Goal: Find specific page/section

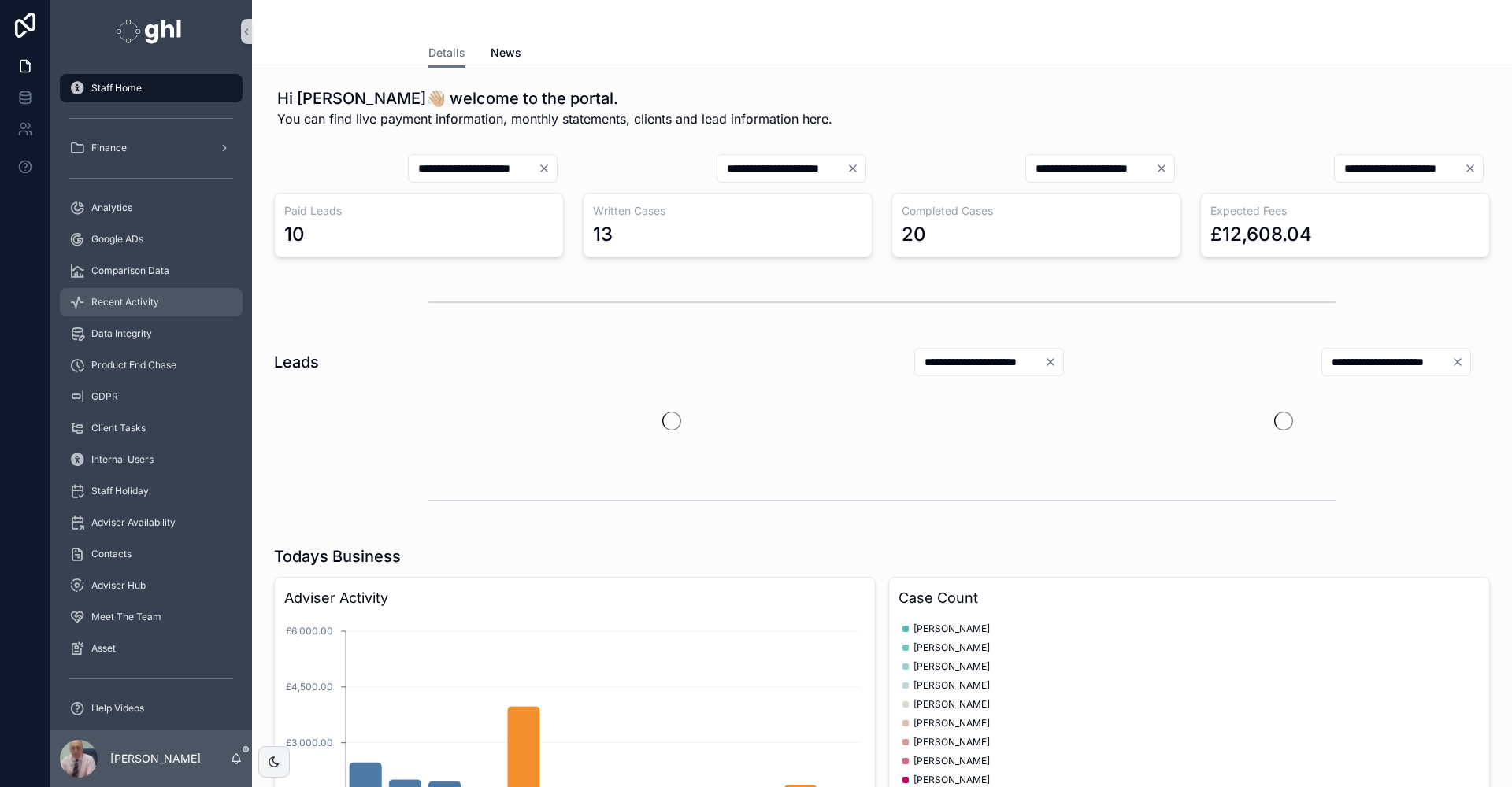
click at [118, 300] on span "Recent Activity" at bounding box center [125, 302] width 68 height 12
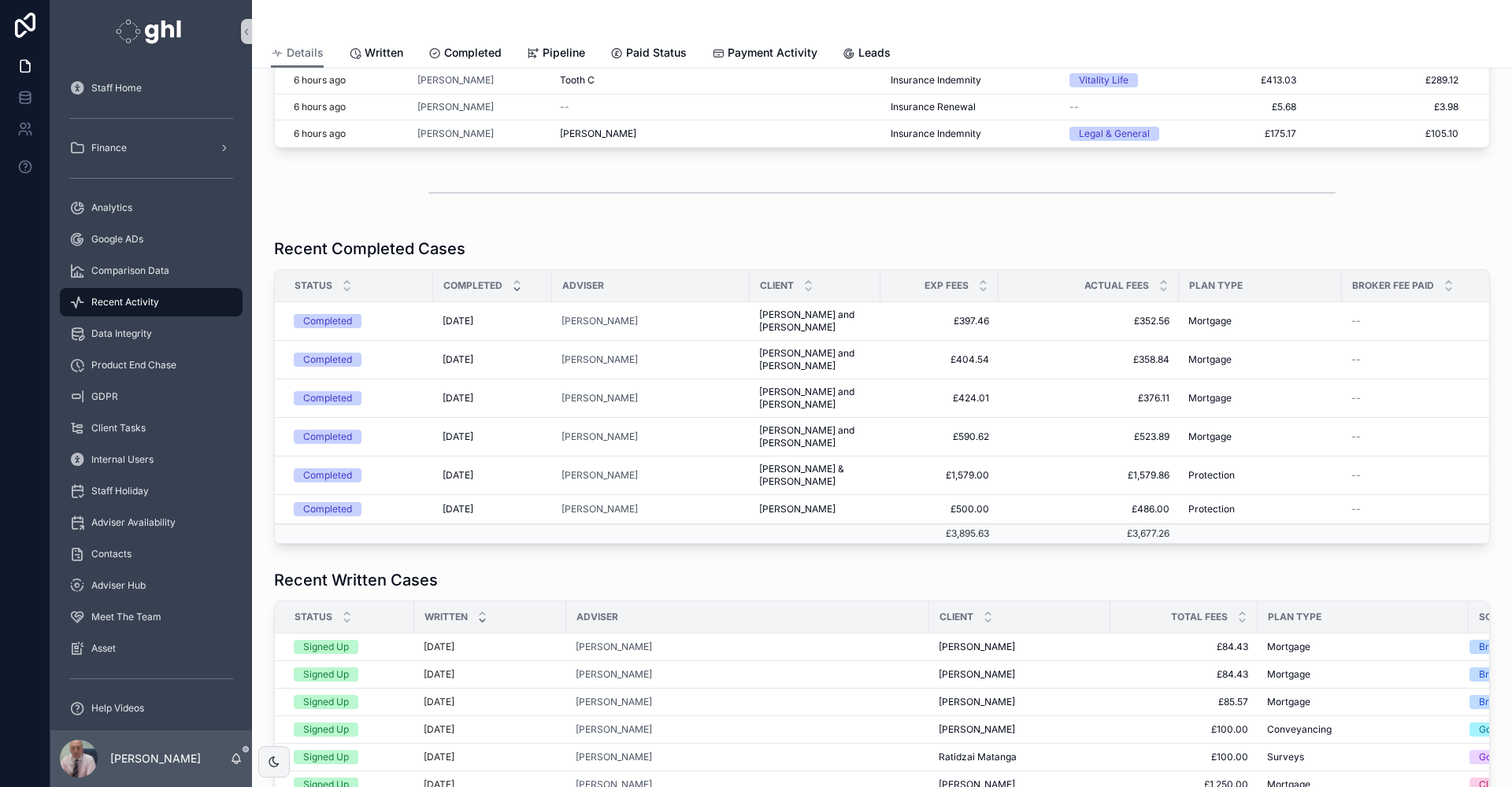
scroll to position [217, 0]
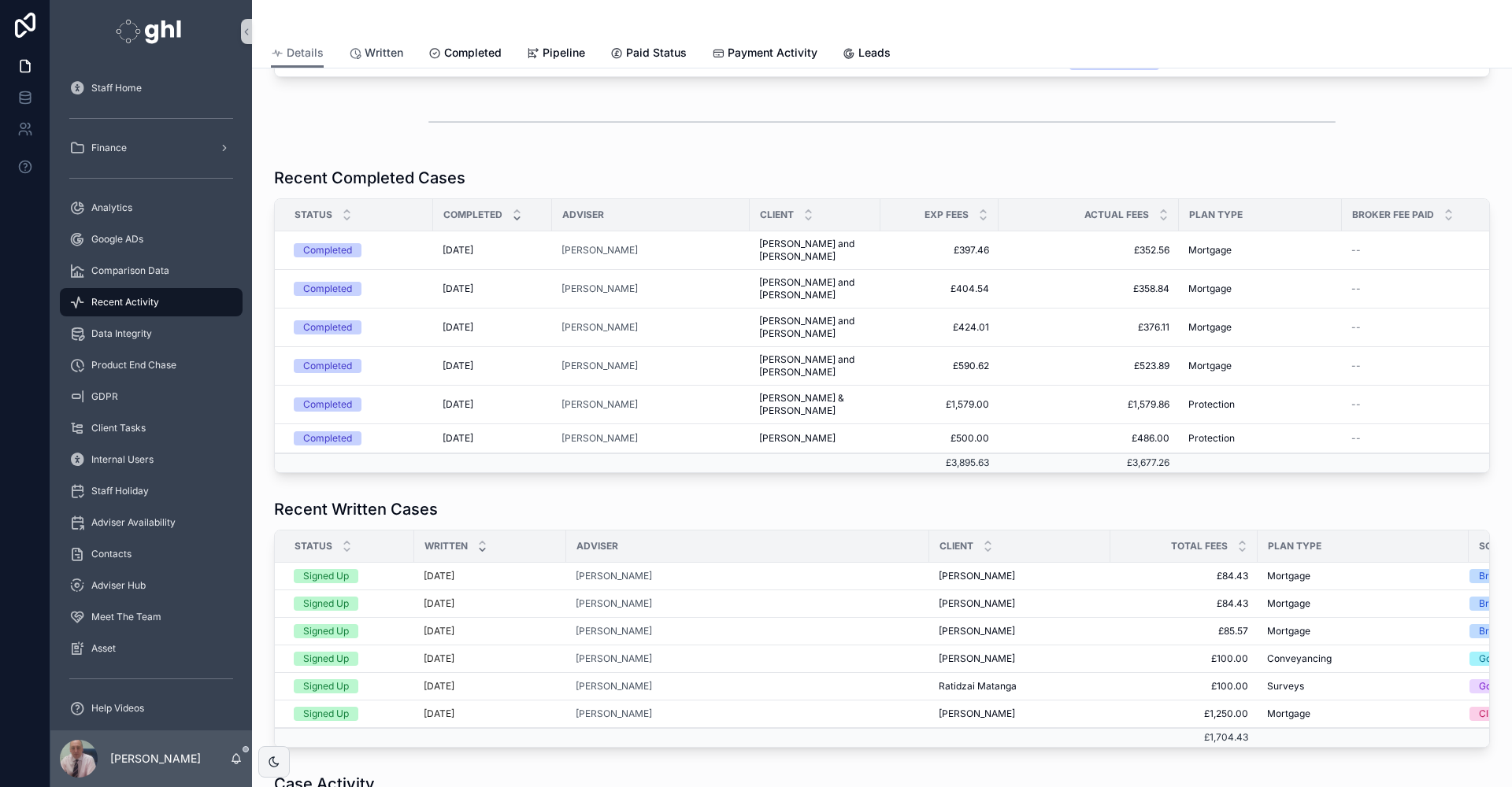
click at [371, 48] on span "Written" at bounding box center [383, 53] width 38 height 15
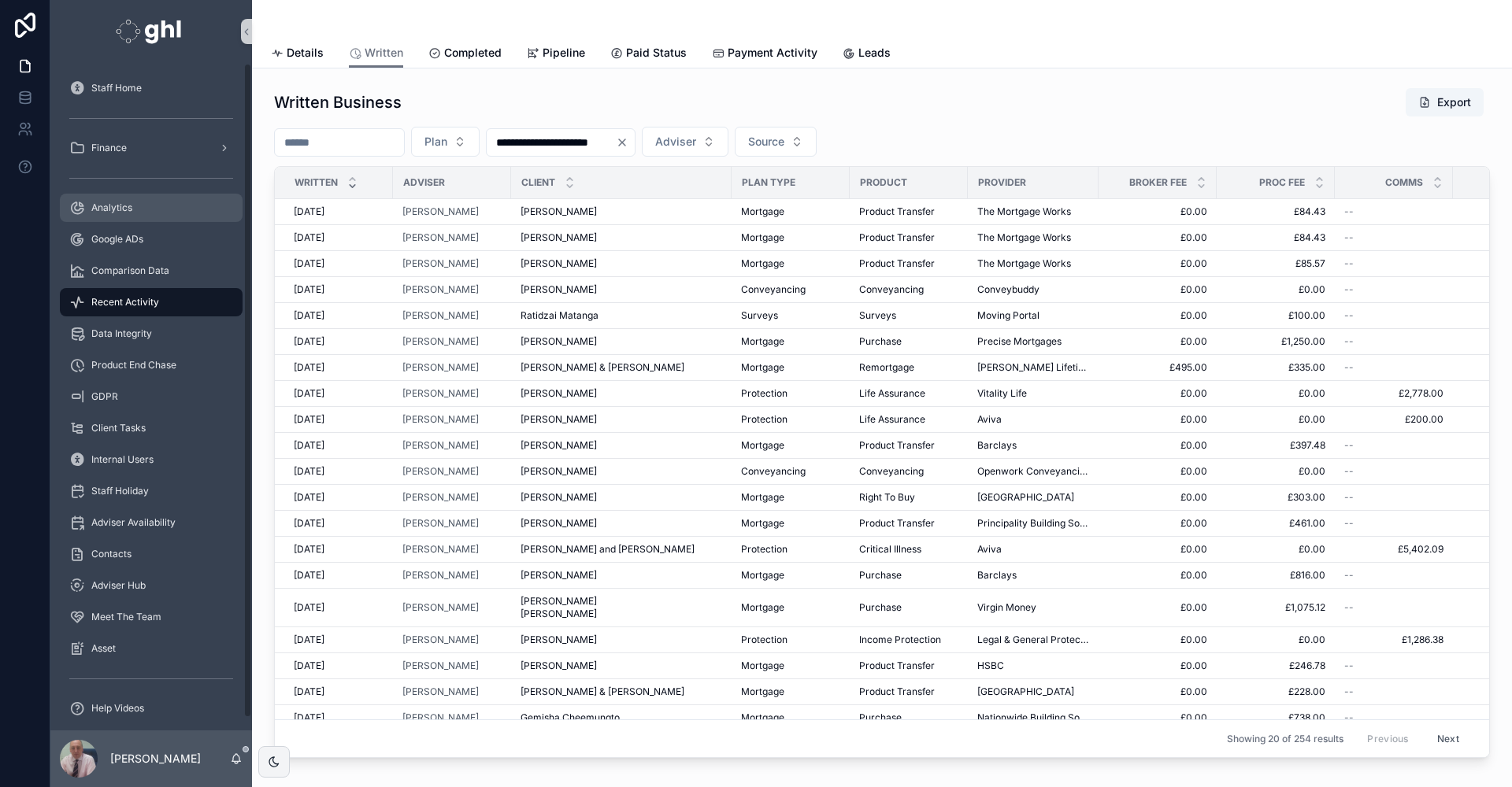
click at [129, 202] on span "Analytics" at bounding box center [112, 208] width 41 height 12
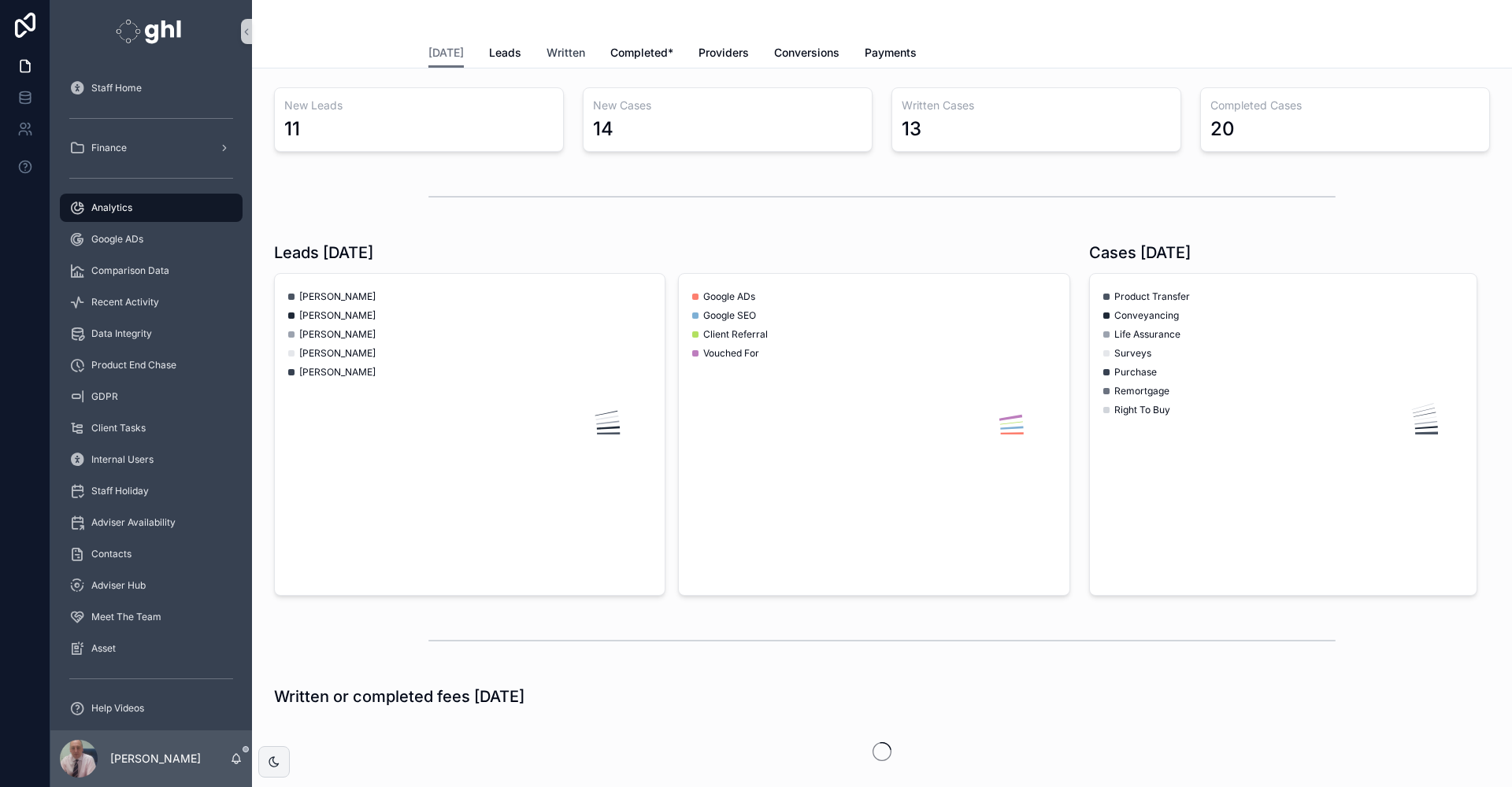
click at [546, 53] on span "Written" at bounding box center [565, 53] width 38 height 15
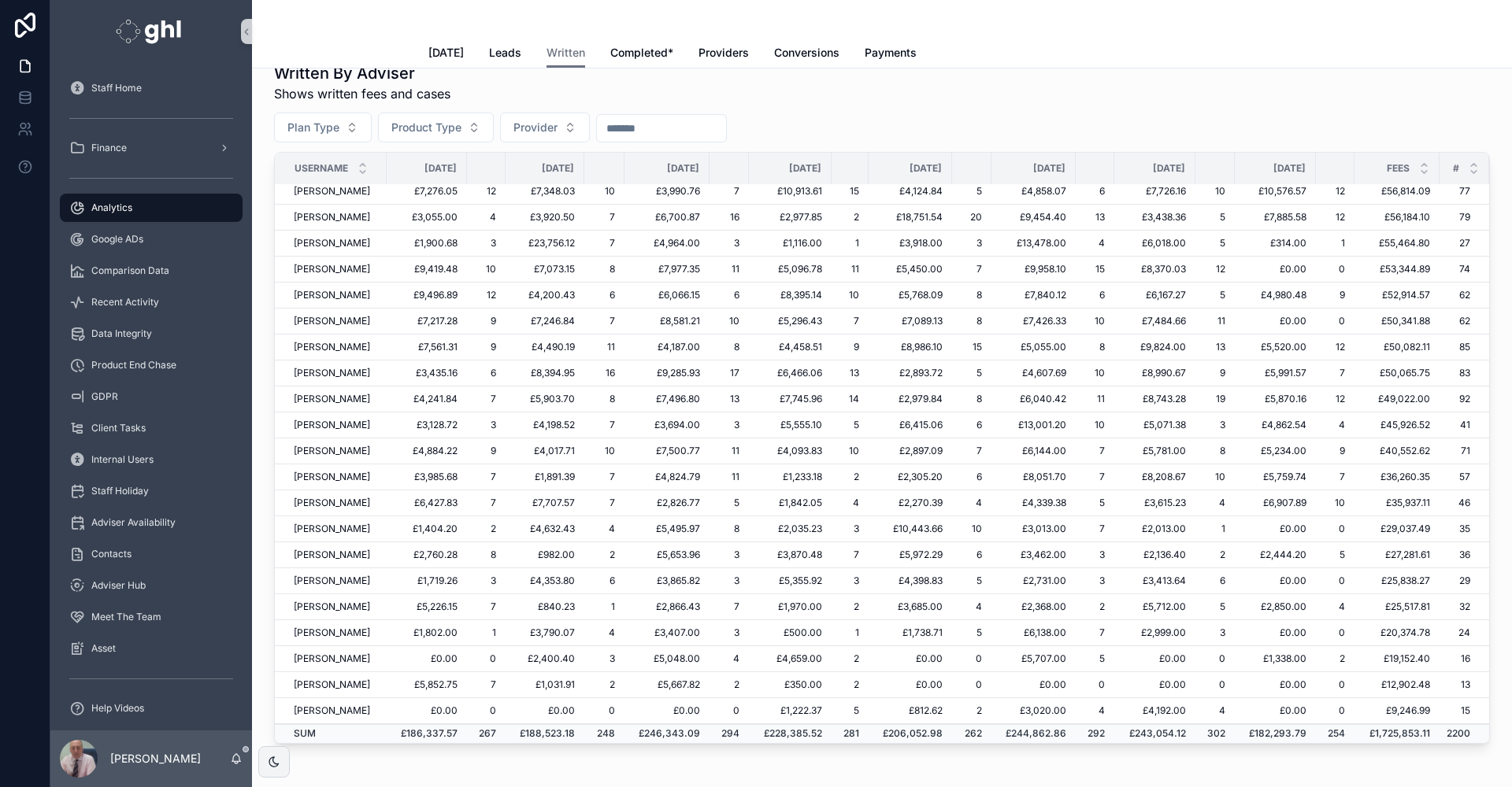
scroll to position [262, 0]
